Goal: Communication & Community: Share content

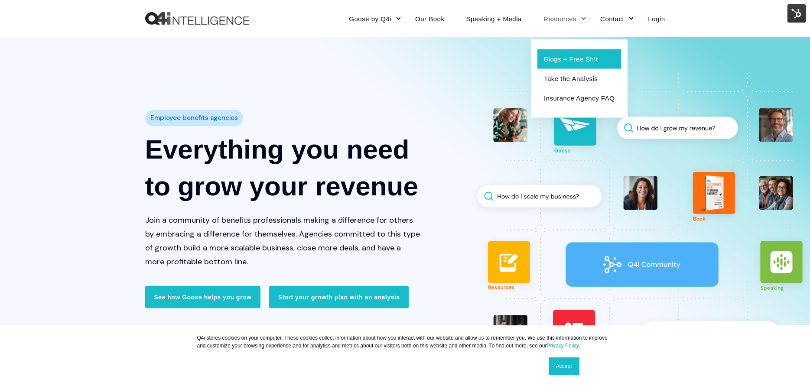
click at [577, 57] on link "Blogs + Free Sh!t" at bounding box center [579, 59] width 84 height 20
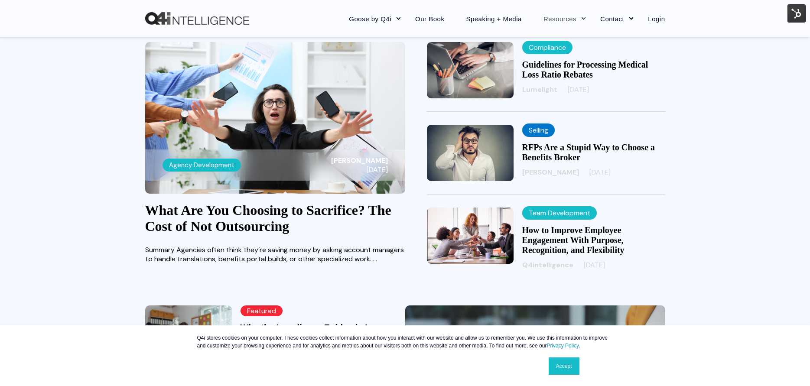
scroll to position [260, 0]
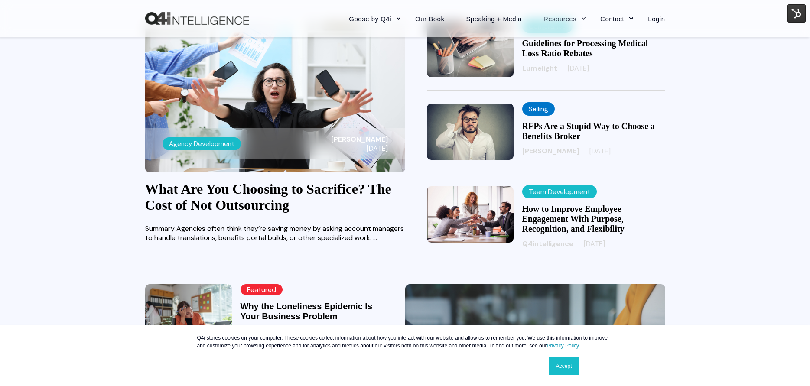
click at [302, 92] on img at bounding box center [275, 97] width 260 height 152
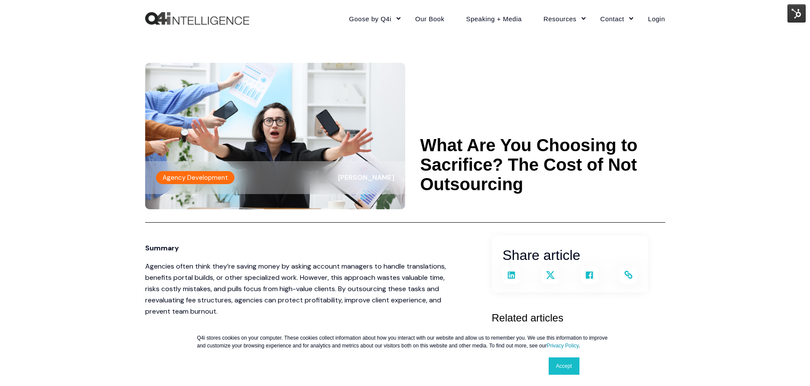
click at [570, 361] on link "Accept" at bounding box center [564, 366] width 31 height 17
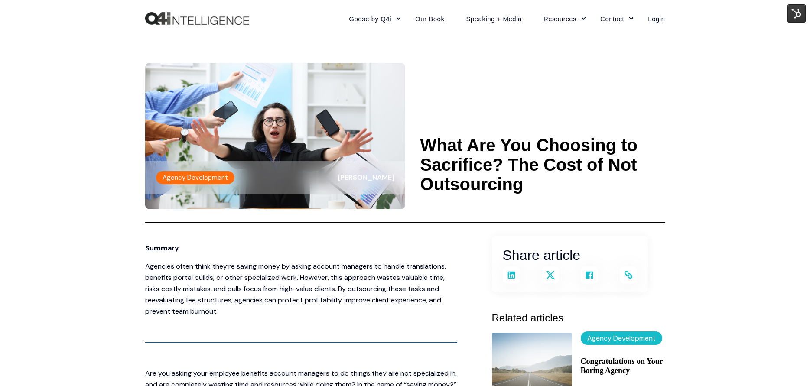
click at [791, 15] on img at bounding box center [797, 13] width 18 height 18
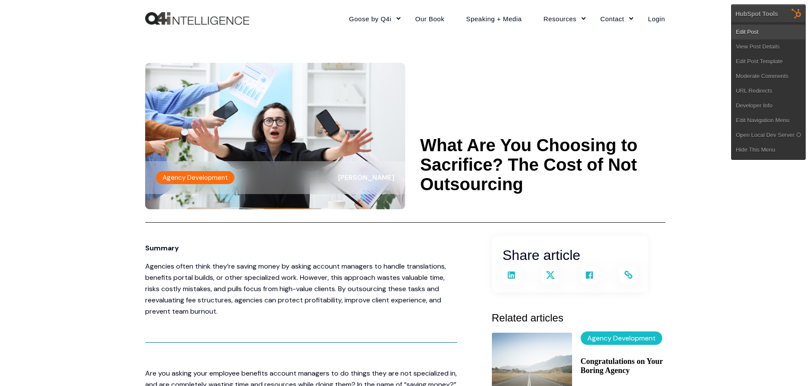
click at [750, 27] on link "Edit Post" at bounding box center [769, 32] width 74 height 15
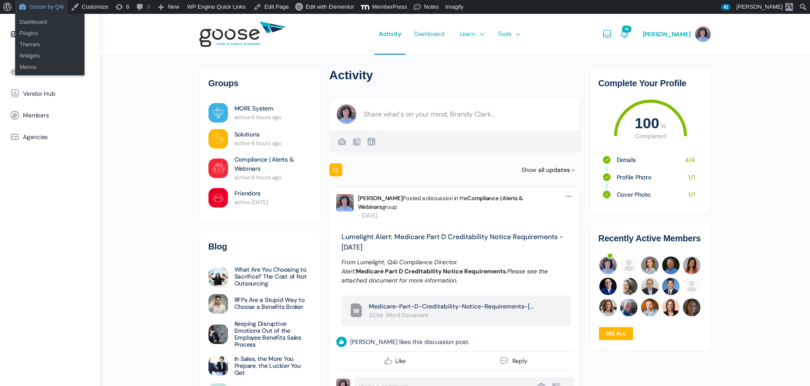
click at [36, 6] on link "Goose by Q4i" at bounding box center [41, 7] width 52 height 14
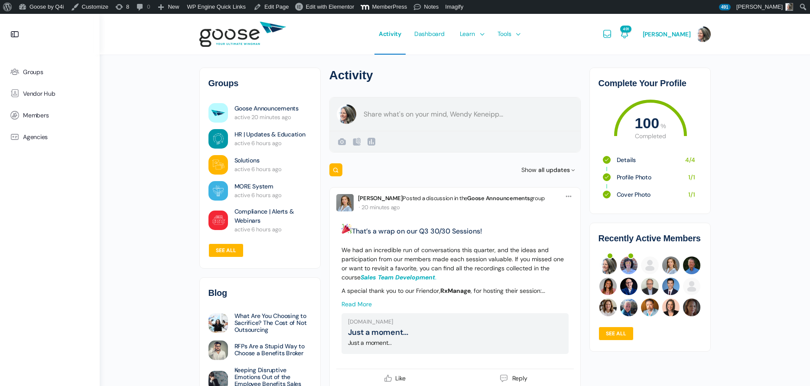
click at [426, 118] on form "Create a post [PERSON_NAME] Public Public Visible to anyone, on or off this sit…" at bounding box center [454, 124] width 251 height 55
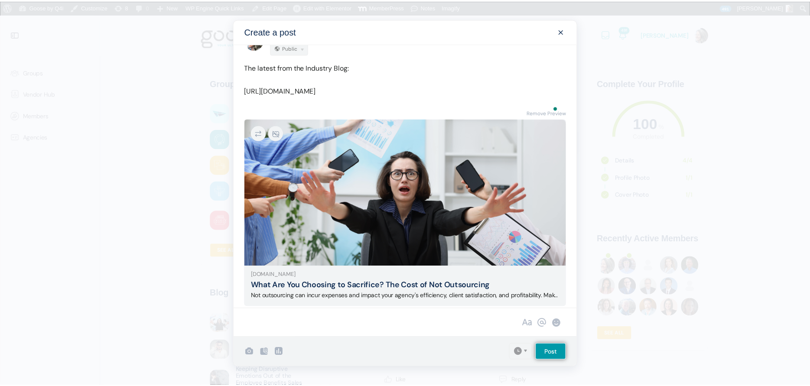
scroll to position [48, 0]
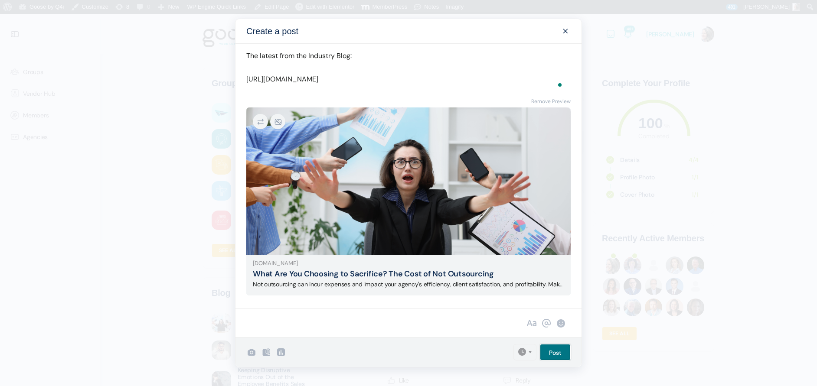
click at [546, 355] on input "Post" at bounding box center [555, 352] width 31 height 16
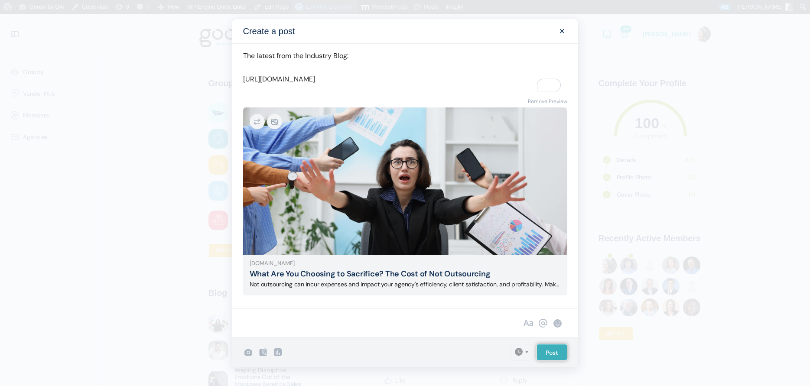
scroll to position [0, 0]
